Goal: Manage account settings

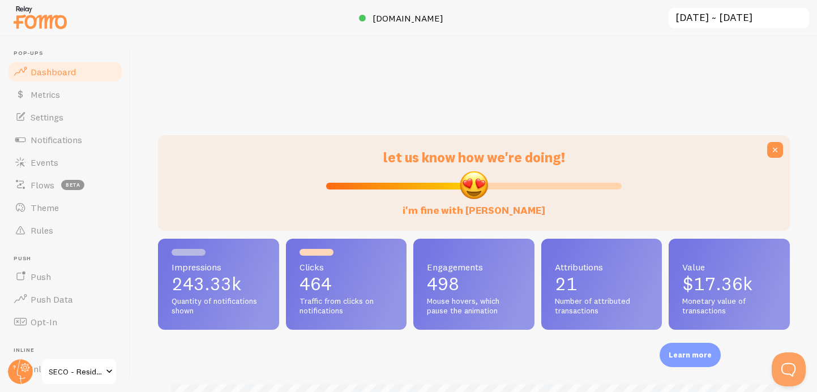
scroll to position [40, 0]
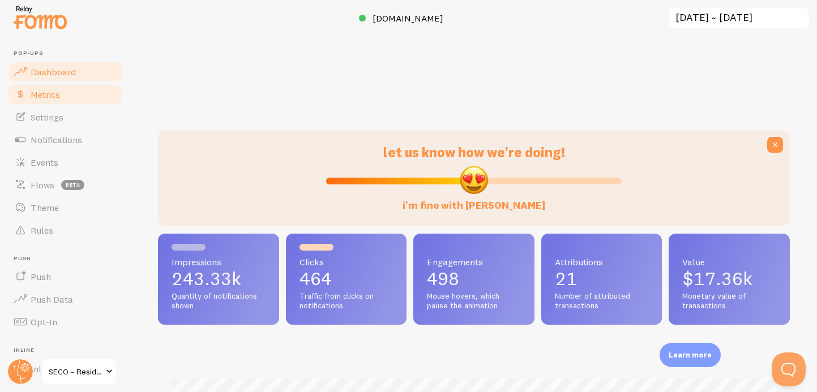
click at [36, 90] on span "Metrics" at bounding box center [45, 94] width 29 height 11
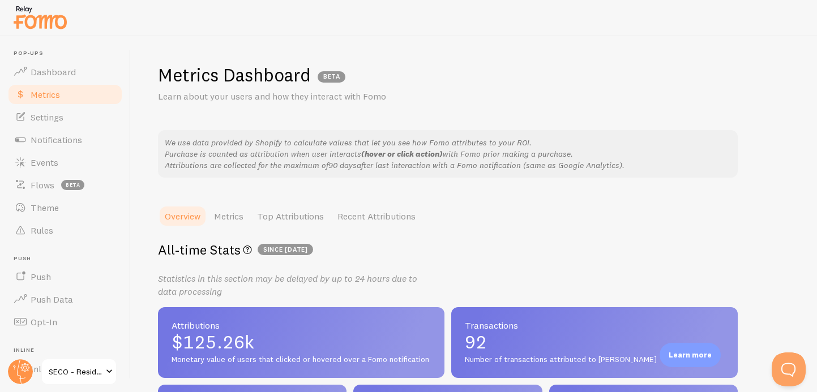
scroll to position [4, 0]
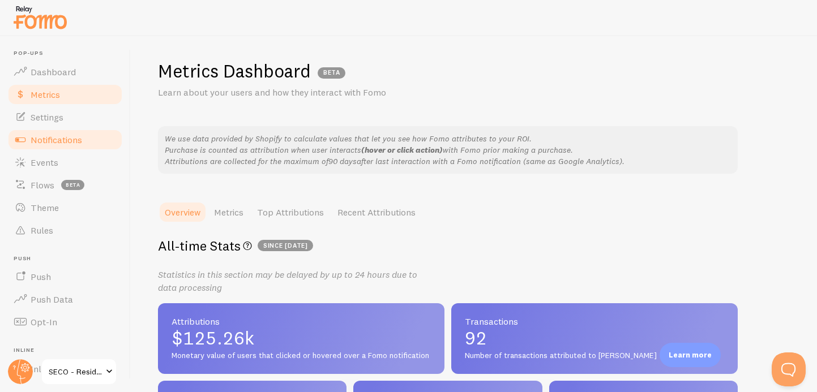
click at [54, 137] on span "Notifications" at bounding box center [57, 139] width 52 height 11
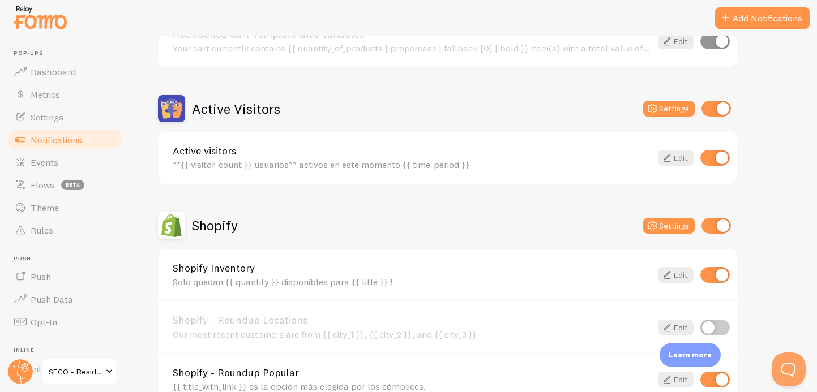
scroll to position [235, 0]
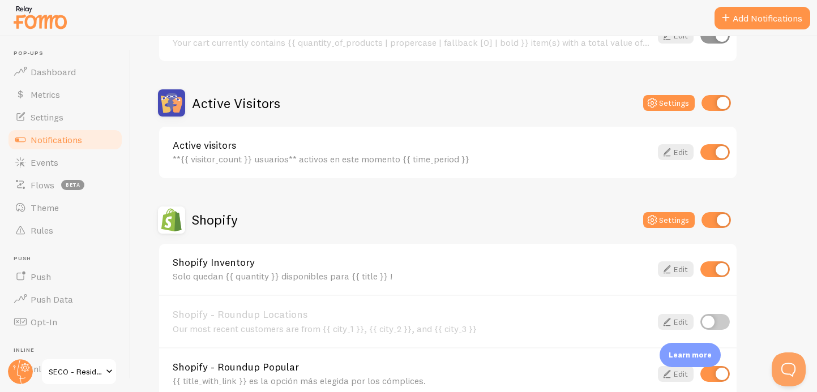
click at [714, 271] on input "checkbox" at bounding box center [714, 270] width 29 height 16
checkbox input "false"
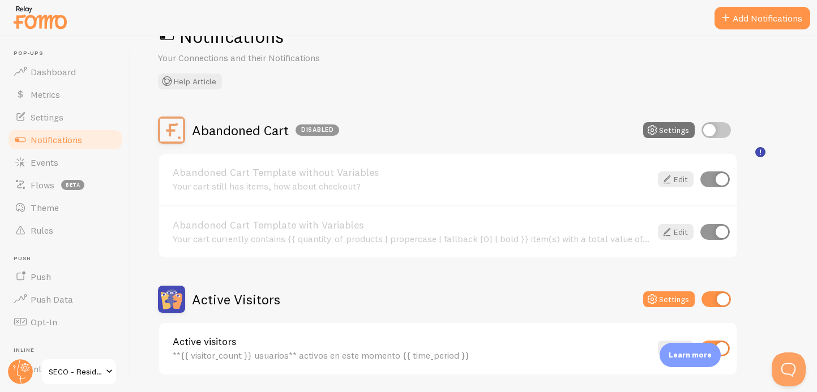
scroll to position [0, 0]
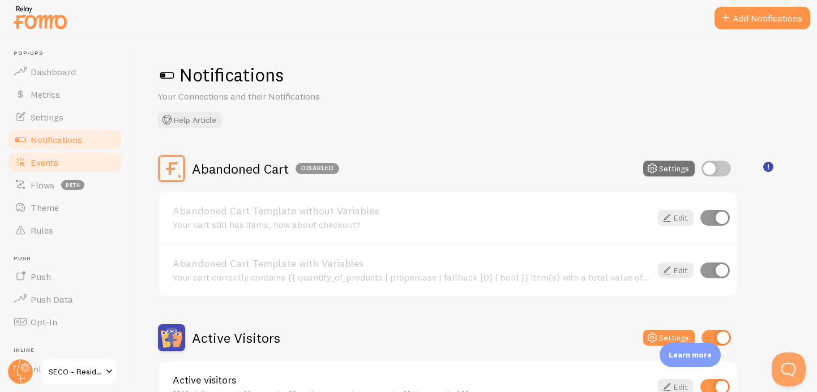
click at [65, 168] on link "Events" at bounding box center [65, 162] width 117 height 23
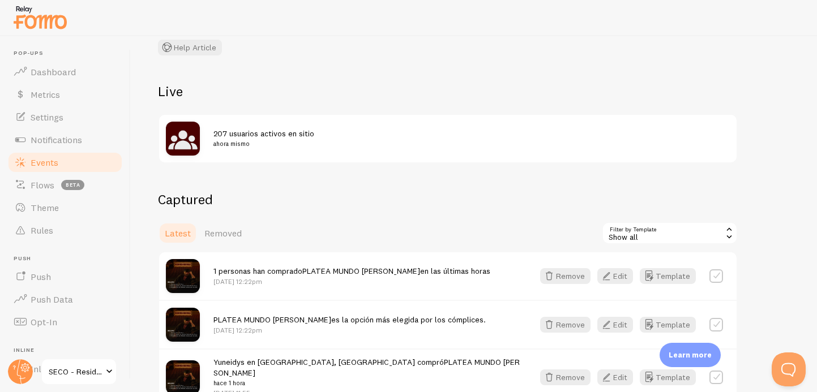
scroll to position [84, 0]
click at [276, 138] on span "207 usuarios activos en sitio ahora mismo" at bounding box center [464, 140] width 503 height 21
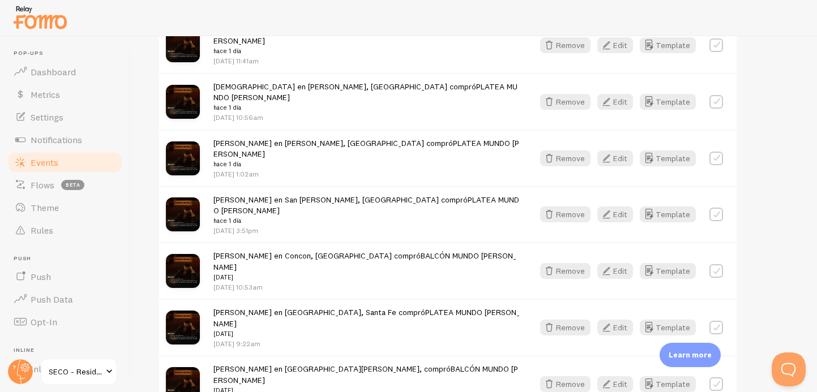
scroll to position [583, 0]
